Goal: Entertainment & Leisure: Consume media (video, audio)

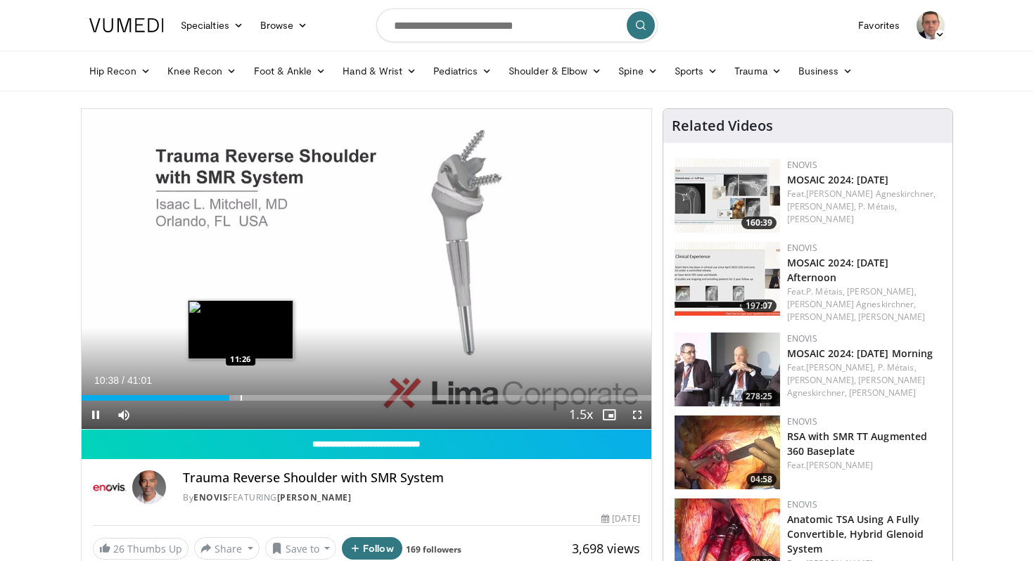
click at [240, 398] on div "Progress Bar" at bounding box center [240, 398] width 1 height 6
click at [263, 397] on div "Loaded : 29.25% 11:30 13:07" at bounding box center [367, 398] width 570 height 6
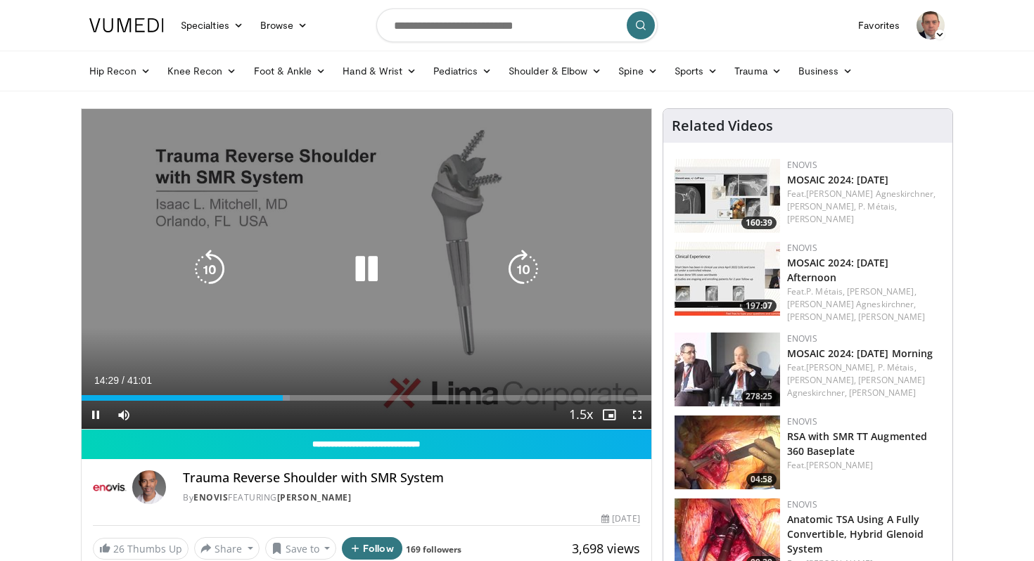
click at [420, 275] on div "Video Player" at bounding box center [366, 269] width 342 height 28
click at [372, 264] on icon "Video Player" at bounding box center [366, 269] width 39 height 39
